Goal: Find specific page/section: Find specific page/section

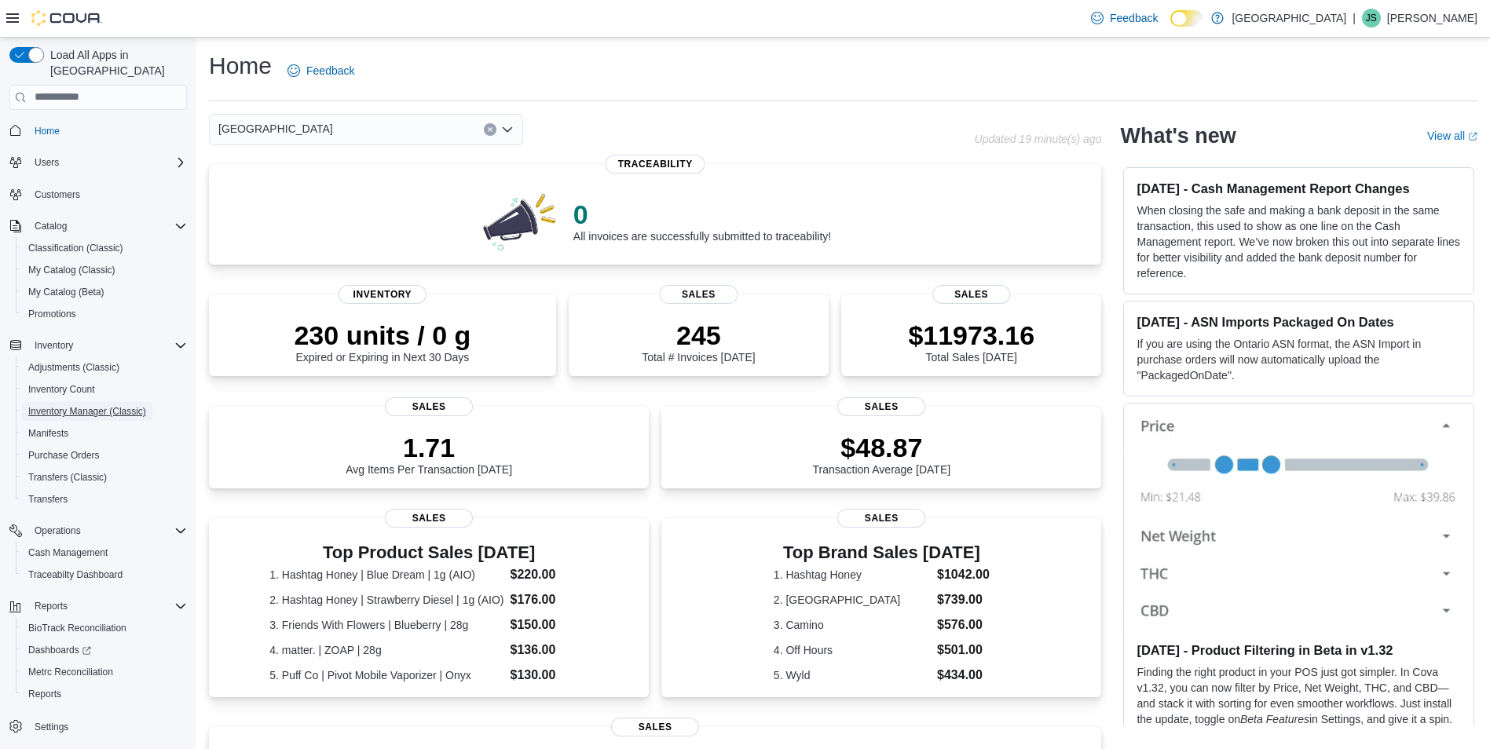
drag, startPoint x: 93, startPoint y: 402, endPoint x: 232, endPoint y: 100, distance: 332.8
click at [93, 405] on span "Inventory Manager (Classic)" at bounding box center [87, 411] width 118 height 13
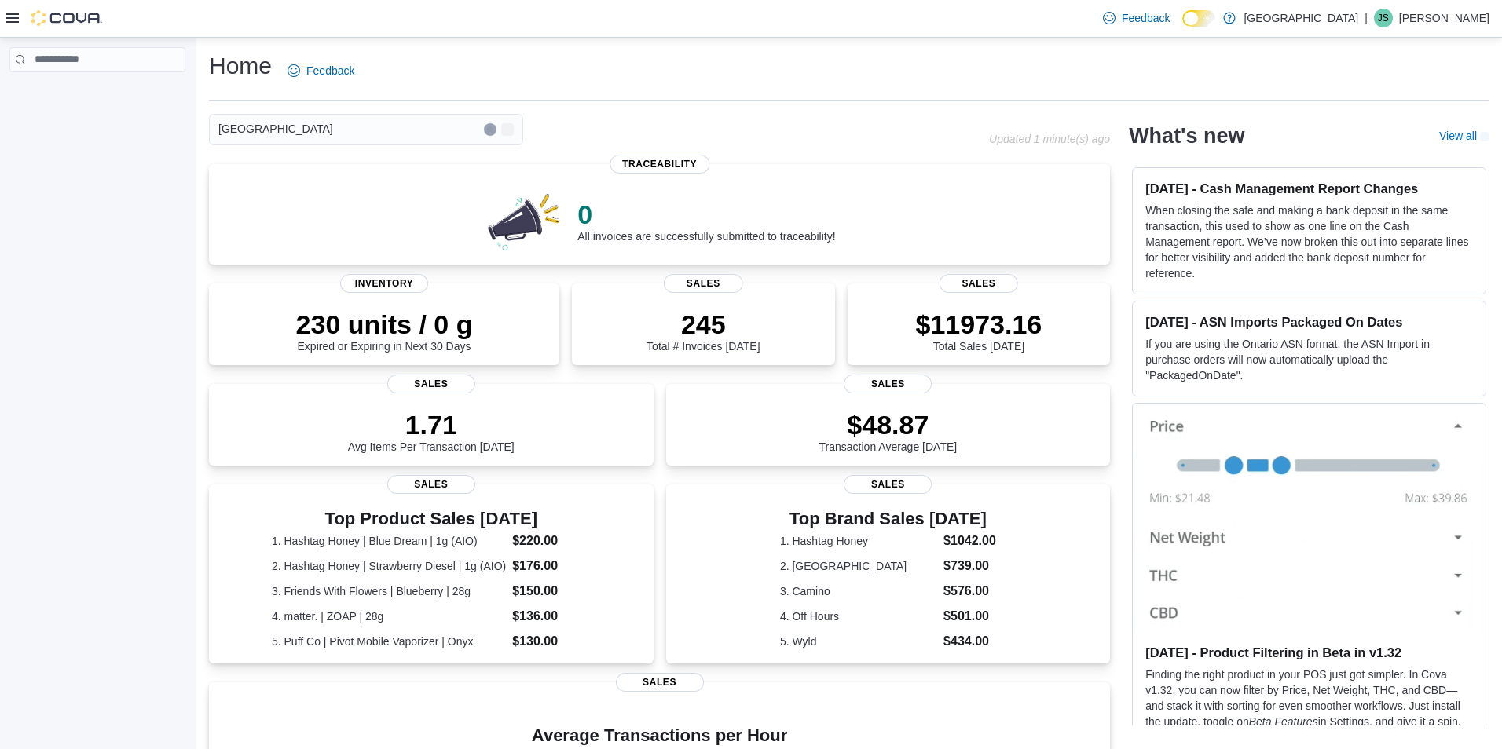
click at [12, 13] on icon at bounding box center [12, 18] width 13 height 13
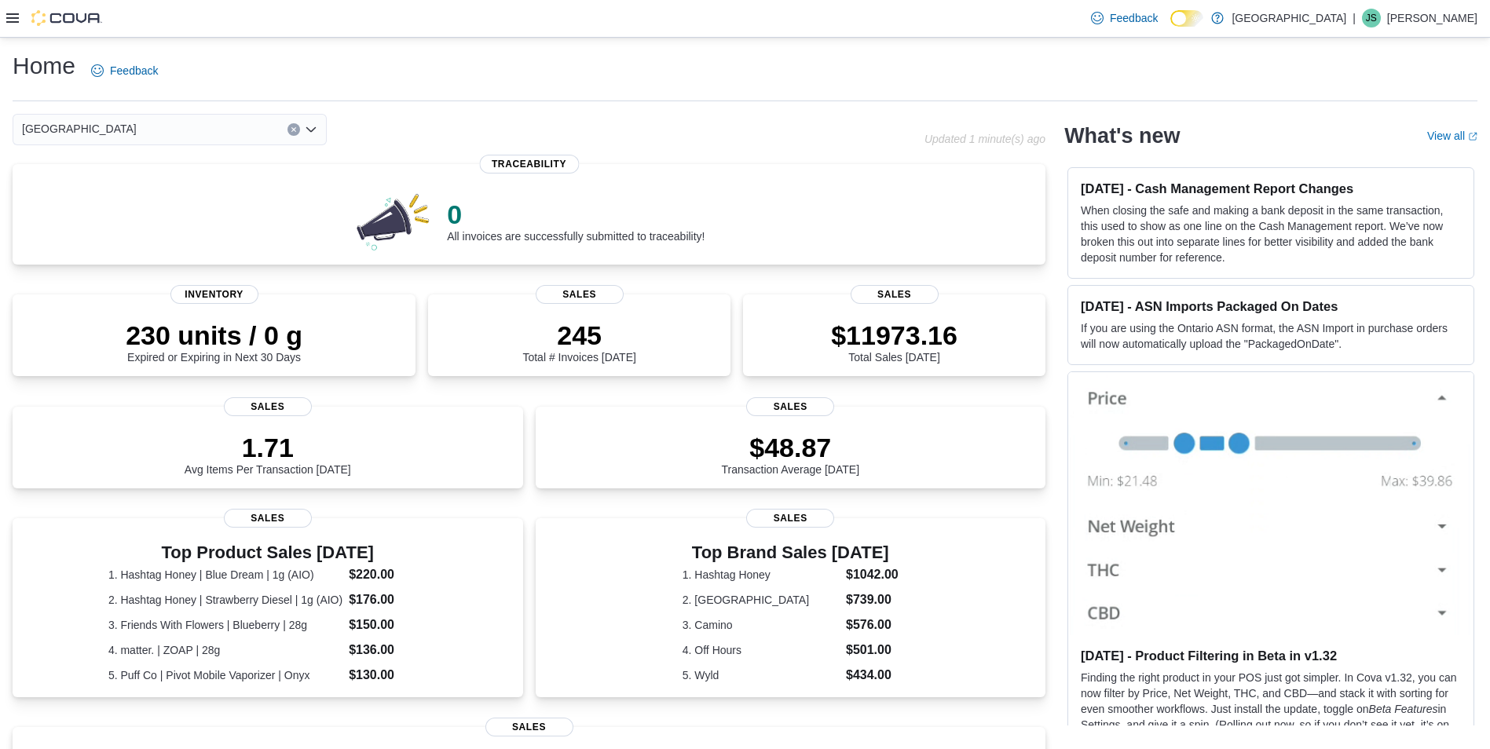
click at [20, 20] on div at bounding box center [54, 18] width 96 height 16
click at [13, 20] on icon at bounding box center [12, 18] width 13 height 13
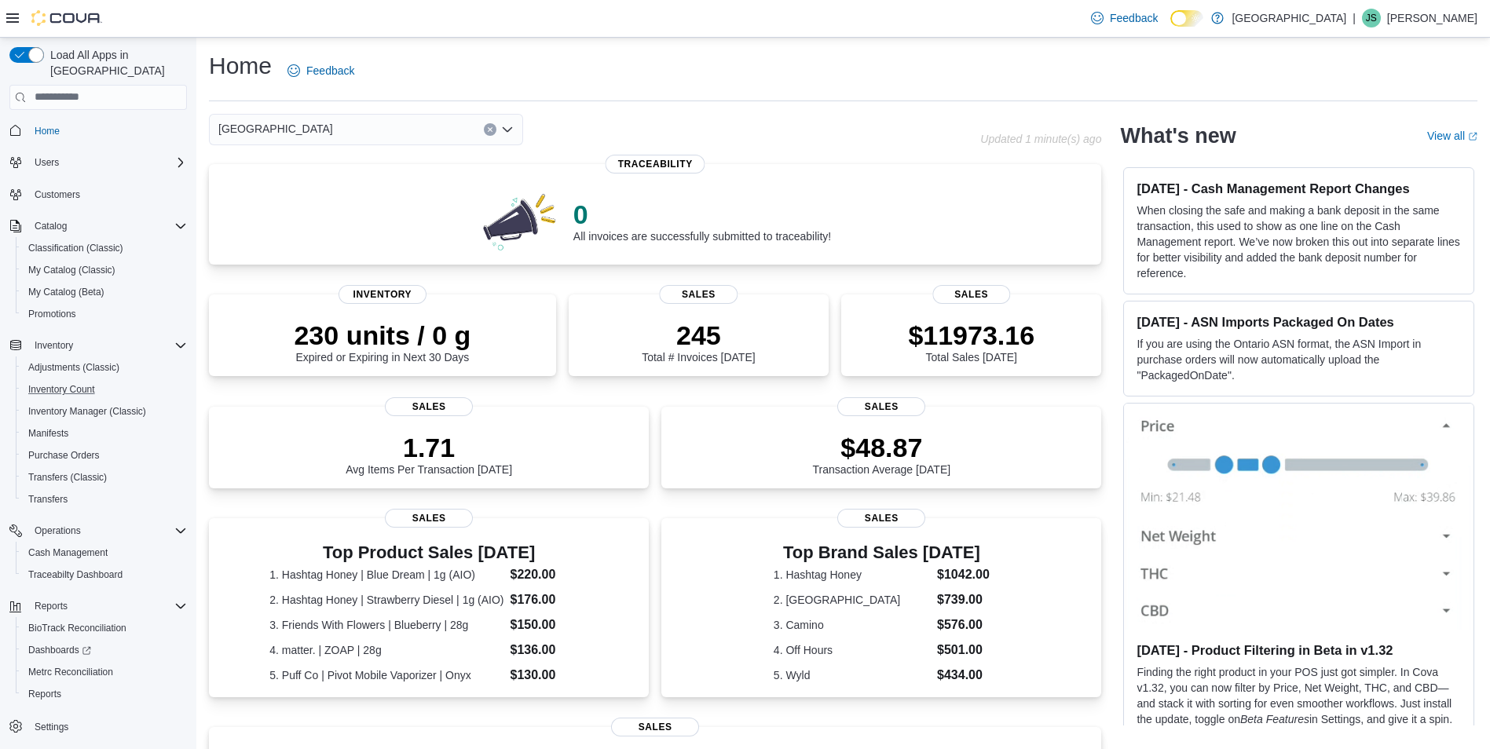
click at [162, 384] on button "Inventory Count" at bounding box center [104, 390] width 177 height 22
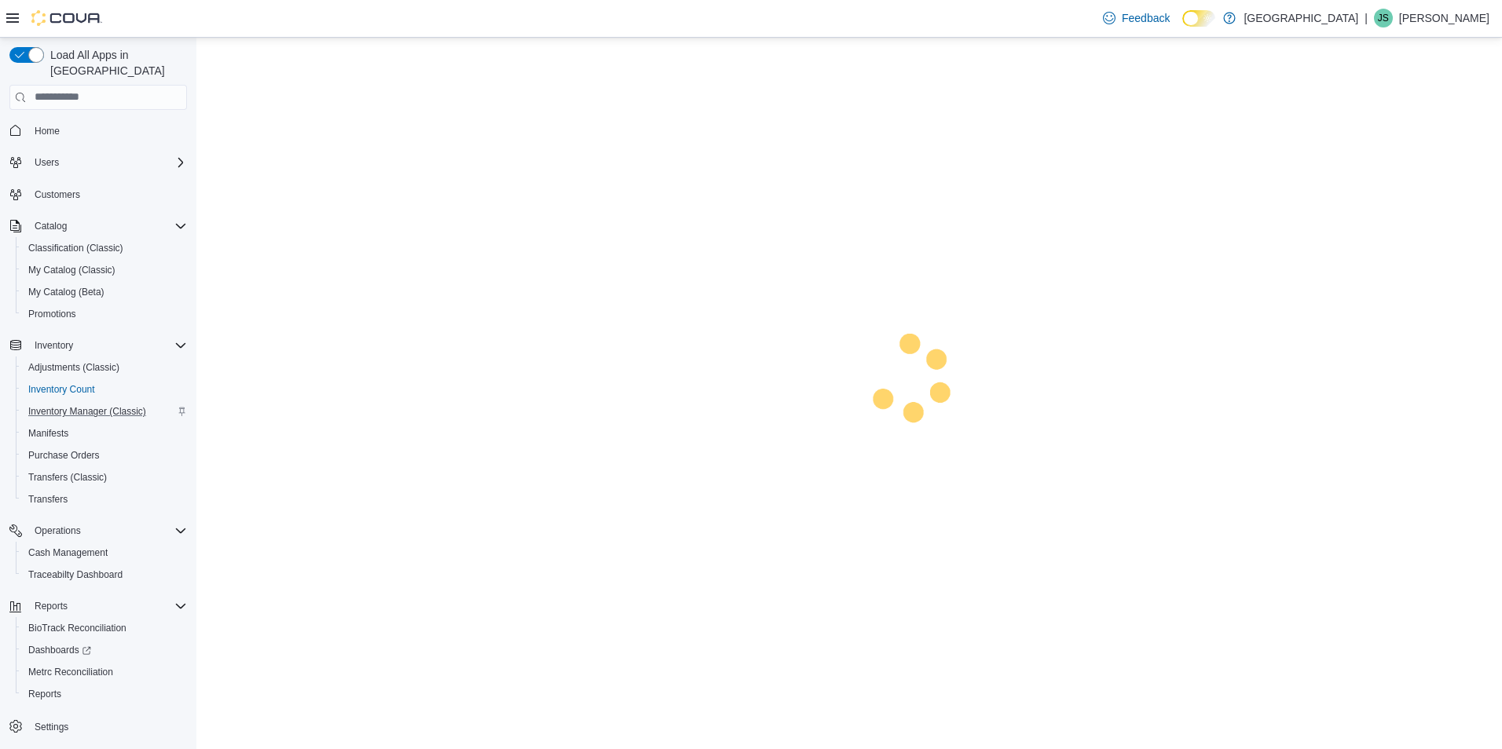
click at [152, 402] on div "Inventory Manager (Classic)" at bounding box center [104, 411] width 165 height 19
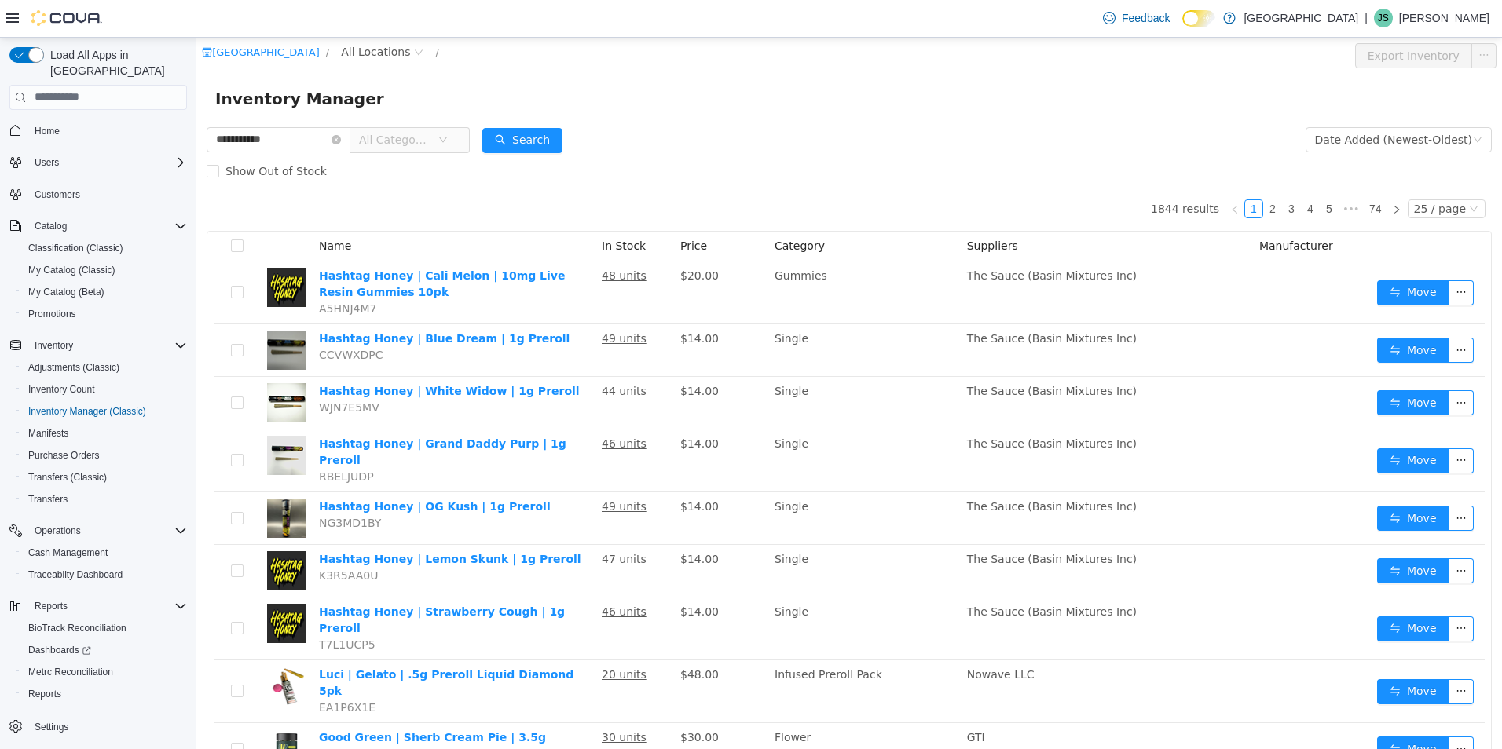
type input "**********"
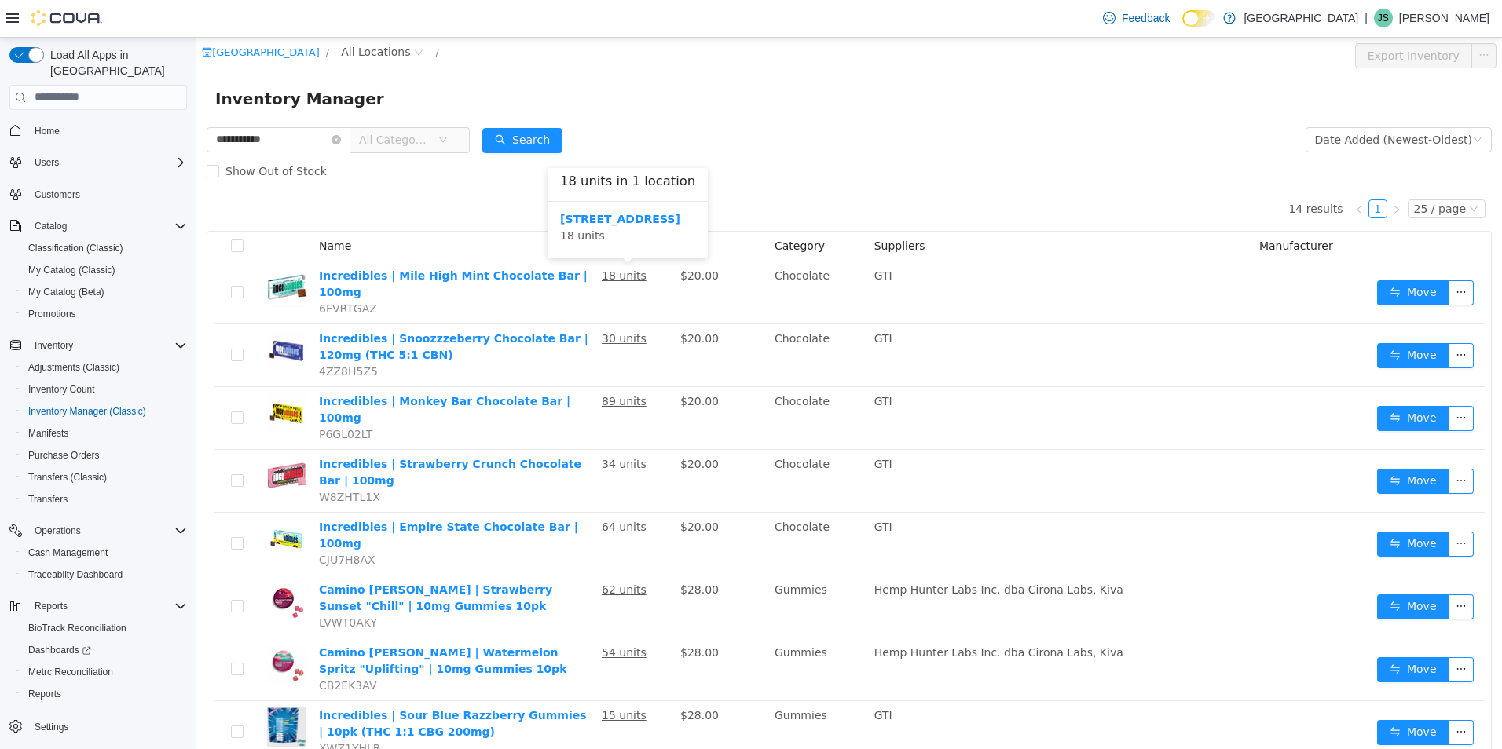
click at [624, 207] on div "245 W 14th St. 18 units" at bounding box center [627, 229] width 160 height 57
click at [623, 220] on b "245 W 14th St." at bounding box center [620, 218] width 120 height 13
